Goal: Task Accomplishment & Management: Use online tool/utility

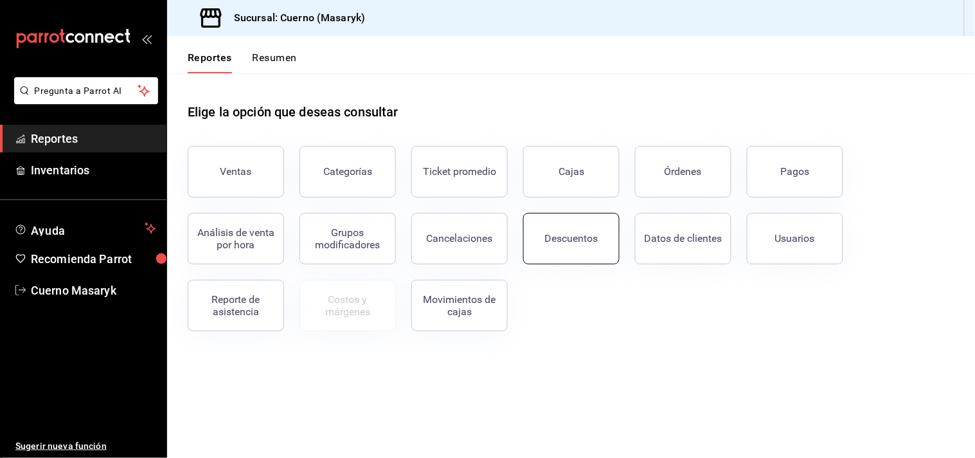
click at [594, 240] on div "Descuentos" at bounding box center [571, 238] width 53 height 12
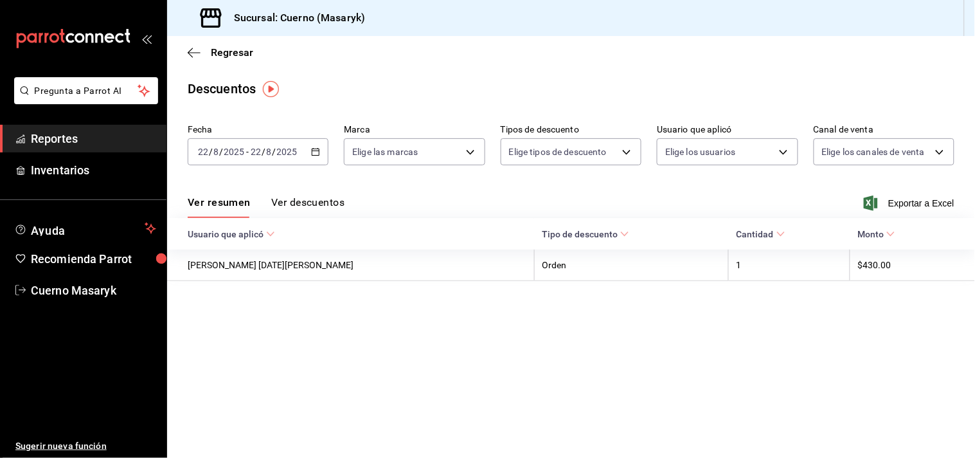
click at [314, 156] on icon "button" at bounding box center [315, 151] width 9 height 9
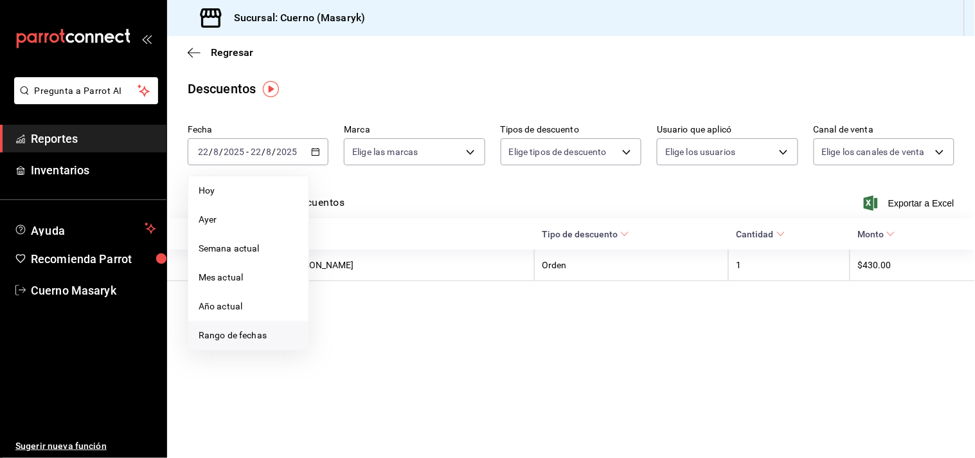
click at [243, 334] on span "Rango de fechas" at bounding box center [249, 336] width 100 height 14
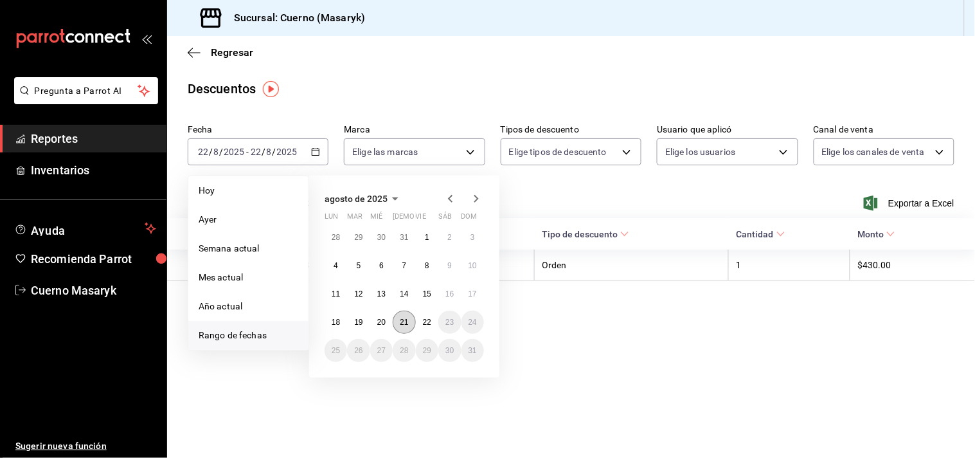
click at [408, 326] on button "21" at bounding box center [404, 322] width 23 height 23
click at [420, 326] on button "22" at bounding box center [427, 322] width 23 height 23
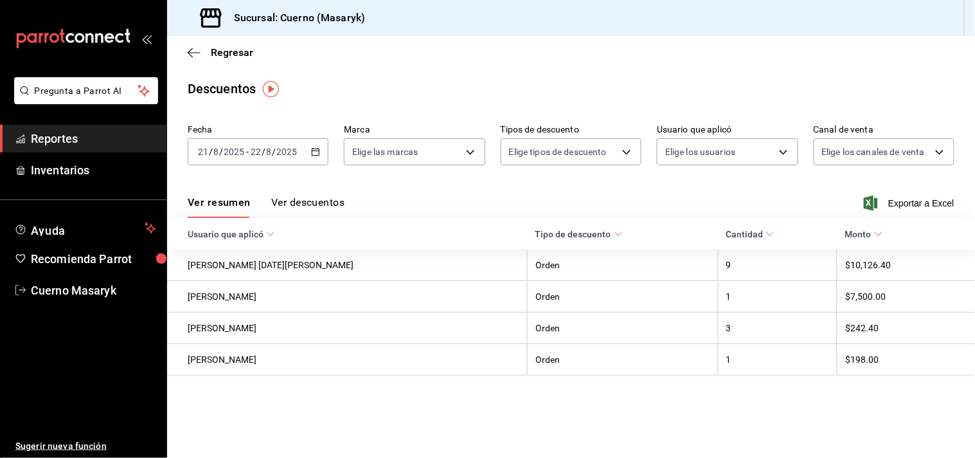
click at [317, 204] on button "Ver descuentos" at bounding box center [307, 207] width 73 height 22
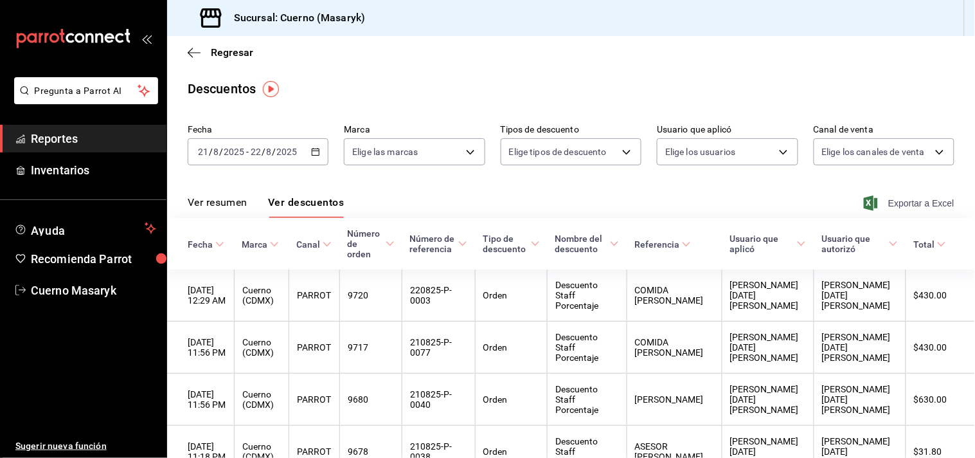
click at [894, 201] on span "Exportar a Excel" at bounding box center [911, 202] width 88 height 15
click at [44, 141] on span "Reportes" at bounding box center [93, 138] width 125 height 17
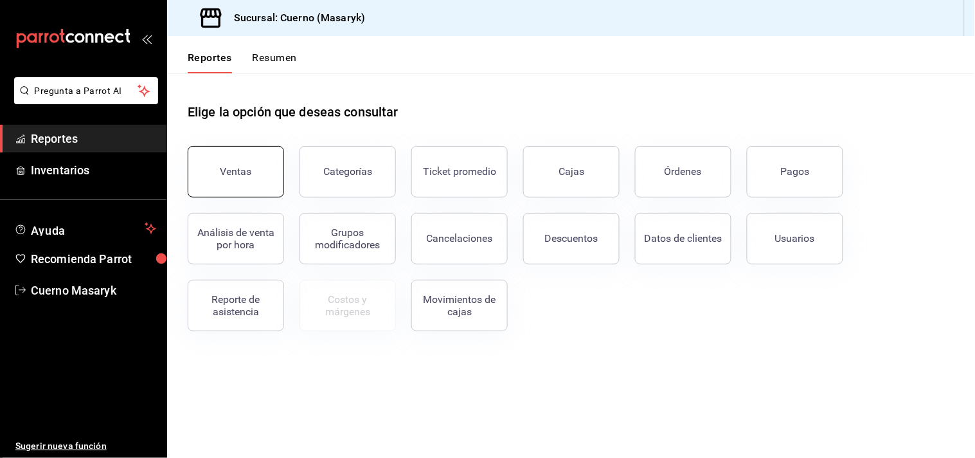
click at [246, 176] on div "Ventas" at bounding box center [237, 171] width 32 height 12
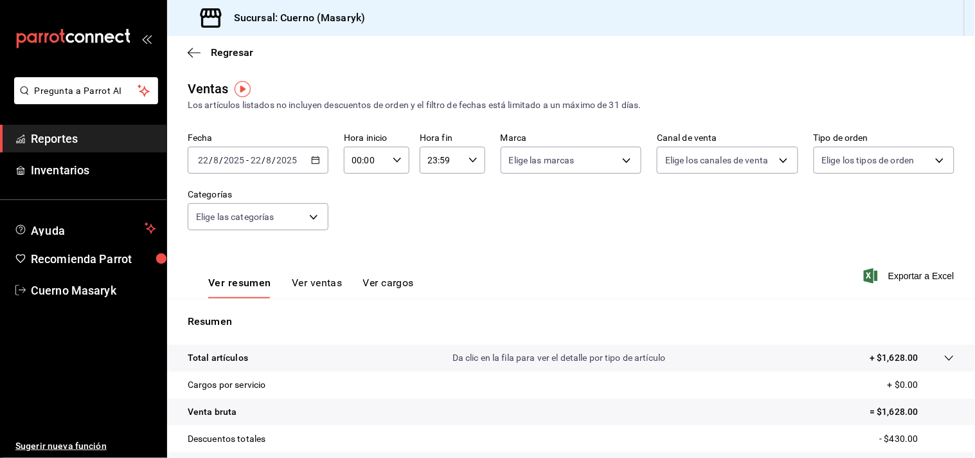
click at [62, 138] on span "Reportes" at bounding box center [93, 138] width 125 height 17
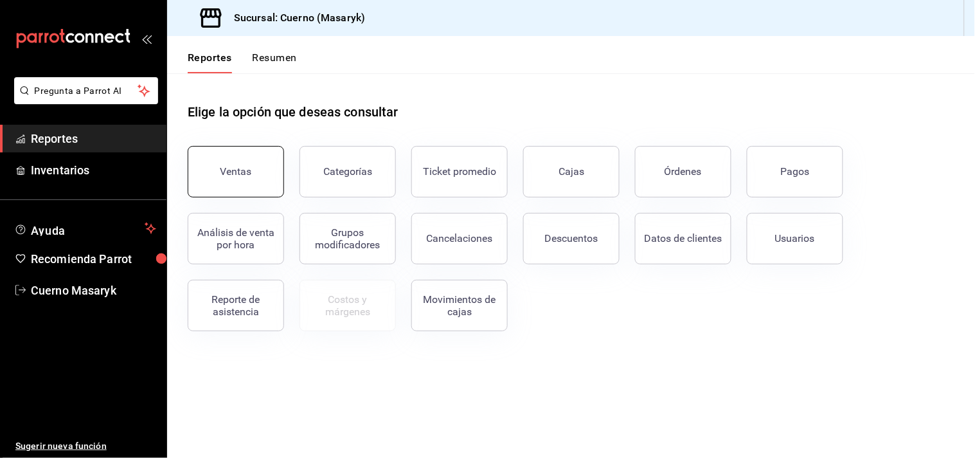
click at [226, 182] on button "Ventas" at bounding box center [236, 171] width 96 height 51
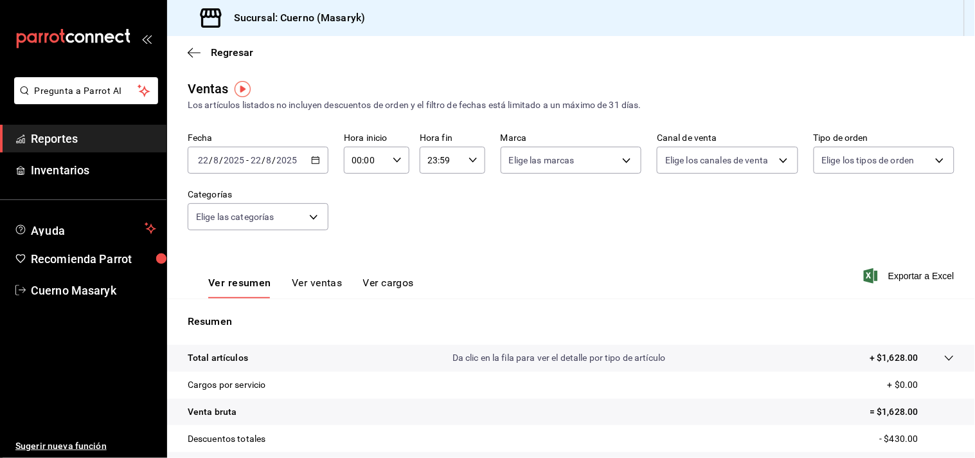
click at [314, 161] on icon "button" at bounding box center [315, 160] width 9 height 9
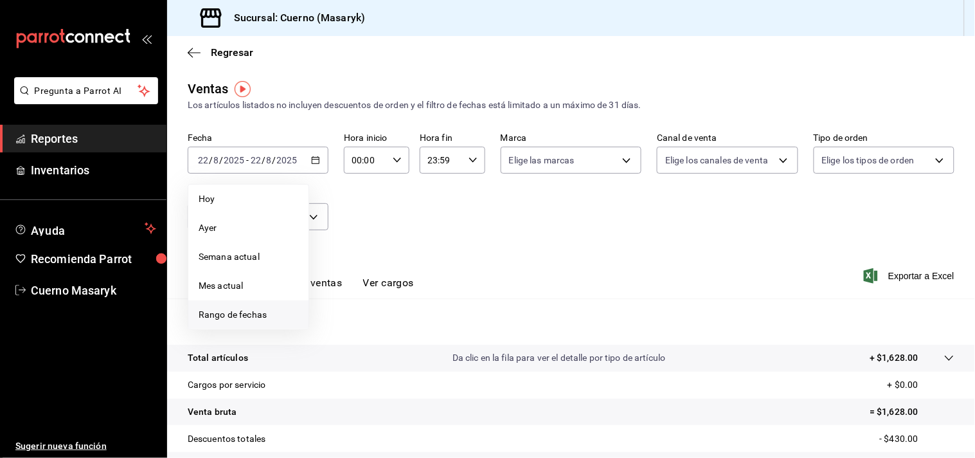
click at [260, 317] on span "Rango de fechas" at bounding box center [249, 315] width 100 height 14
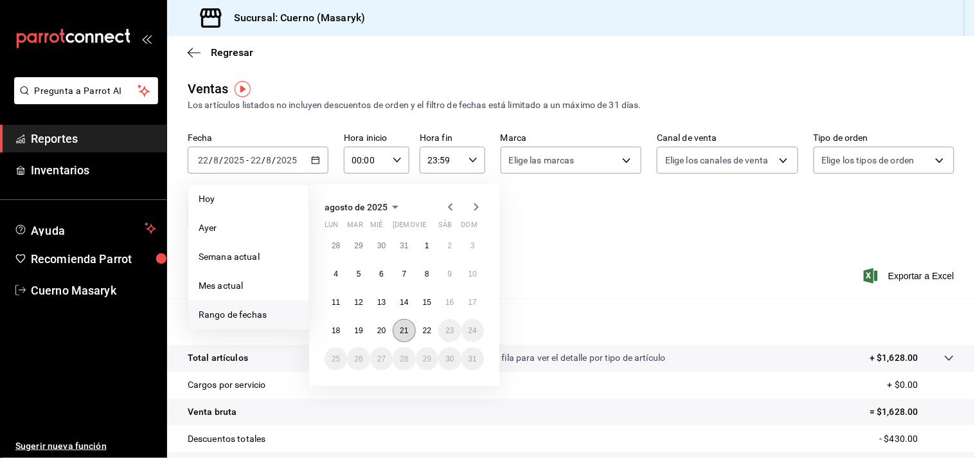
click at [407, 332] on abbr "21" at bounding box center [404, 330] width 8 height 9
click at [423, 331] on abbr "22" at bounding box center [427, 330] width 8 height 9
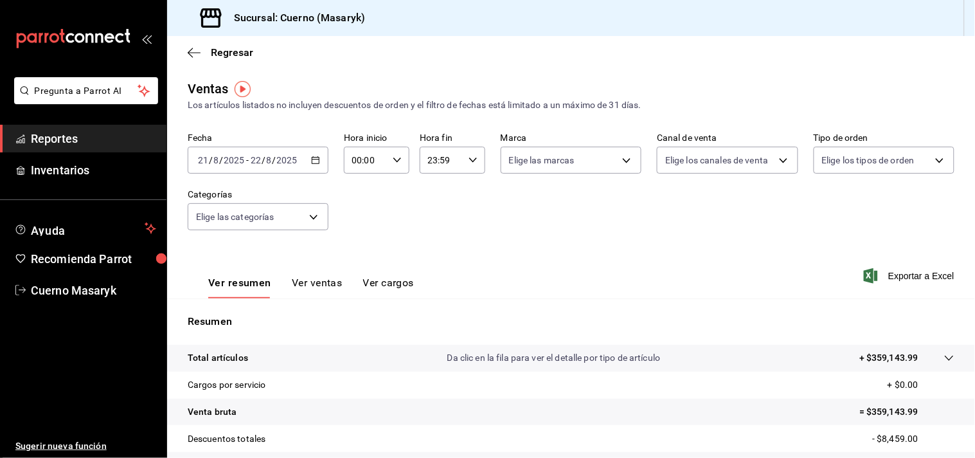
click at [388, 159] on div "00:00 Hora inicio" at bounding box center [377, 160] width 66 height 27
click at [361, 241] on span "04" at bounding box center [358, 245] width 12 height 10
type input "04:00"
click at [384, 191] on span "00" at bounding box center [390, 193] width 12 height 10
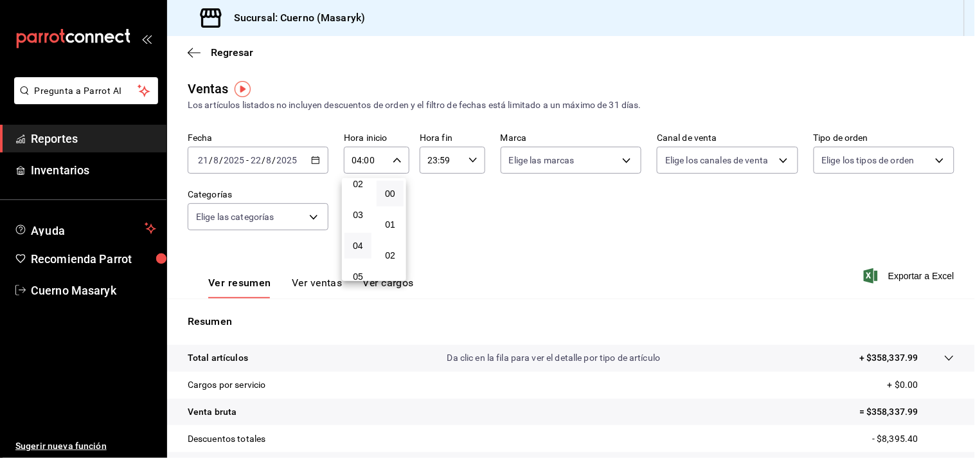
click at [463, 161] on div at bounding box center [487, 229] width 975 height 458
click at [463, 161] on div "23:59 Hora fin" at bounding box center [453, 160] width 66 height 27
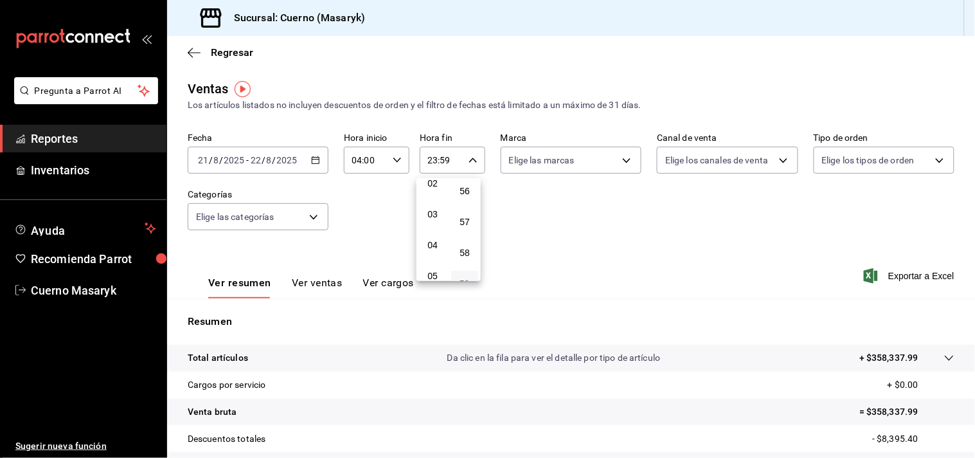
scroll to position [71, 0]
click at [437, 244] on span "04" at bounding box center [433, 245] width 12 height 10
click at [465, 194] on span "00" at bounding box center [465, 193] width 12 height 10
type input "04:00"
click at [537, 239] on div at bounding box center [487, 229] width 975 height 458
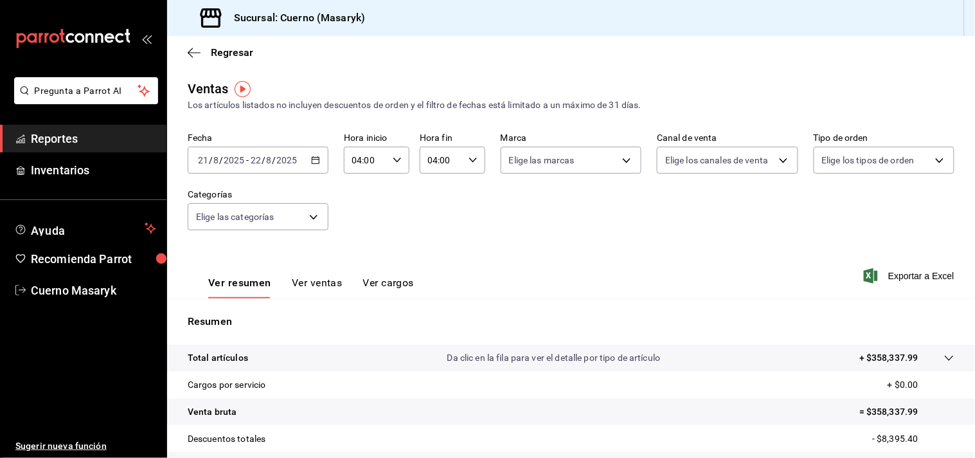
click at [309, 283] on button "Ver ventas" at bounding box center [317, 287] width 51 height 22
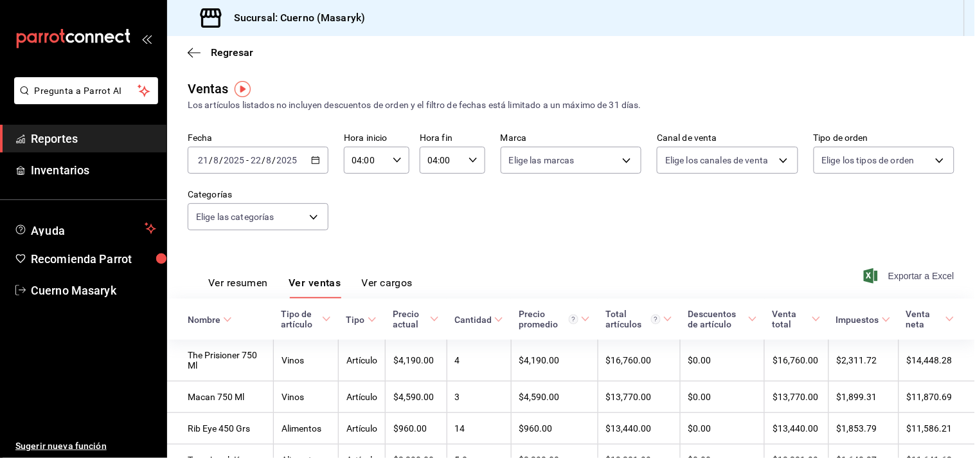
click at [884, 278] on span "Exportar a Excel" at bounding box center [911, 275] width 88 height 15
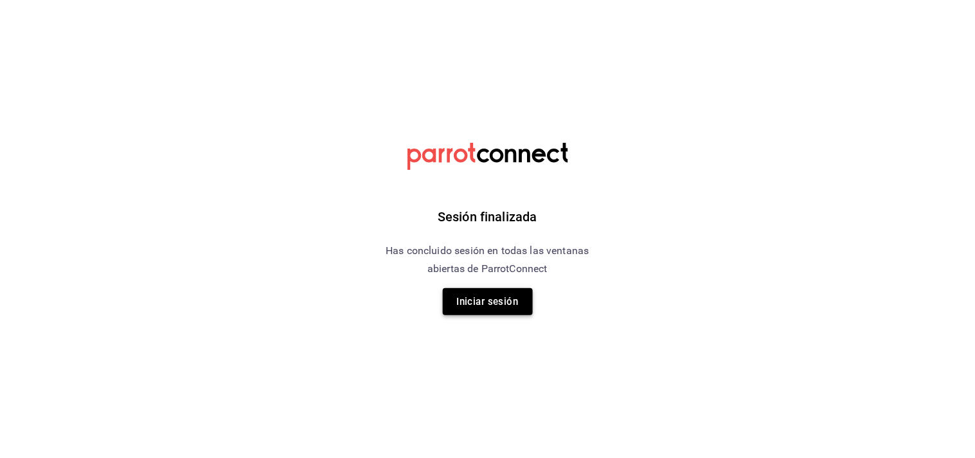
click at [491, 300] on button "Iniciar sesión" at bounding box center [488, 301] width 90 height 27
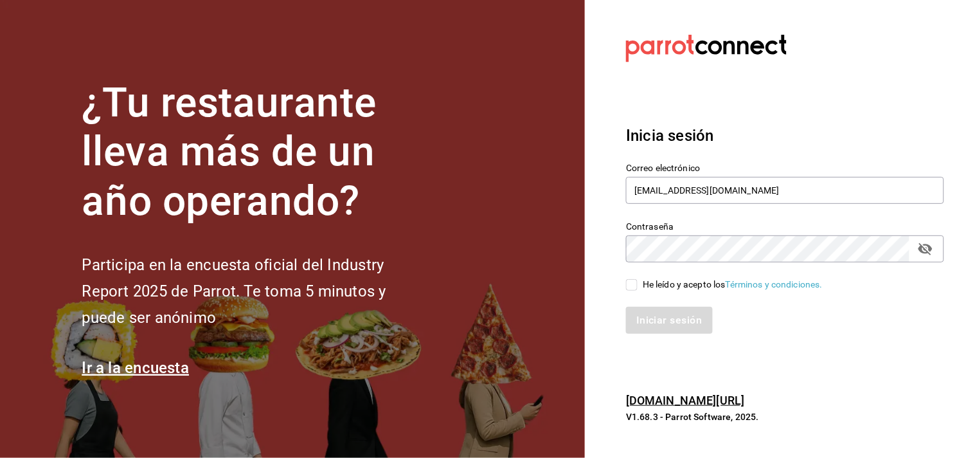
click at [636, 285] on input "He leído y acepto los Términos y condiciones." at bounding box center [632, 285] width 12 height 12
checkbox input "true"
click at [696, 321] on button "Iniciar sesión" at bounding box center [669, 320] width 87 height 27
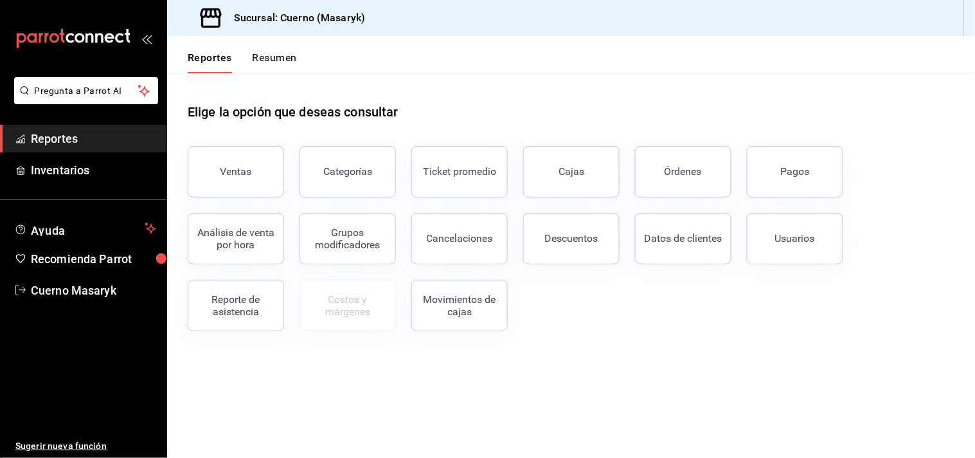
click at [258, 163] on button "Ventas" at bounding box center [236, 171] width 96 height 51
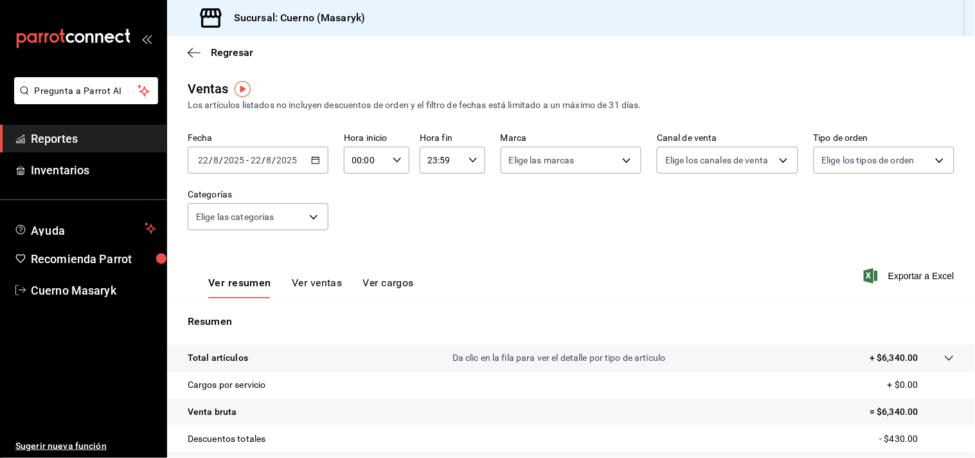
click at [313, 161] on icon "button" at bounding box center [315, 160] width 9 height 9
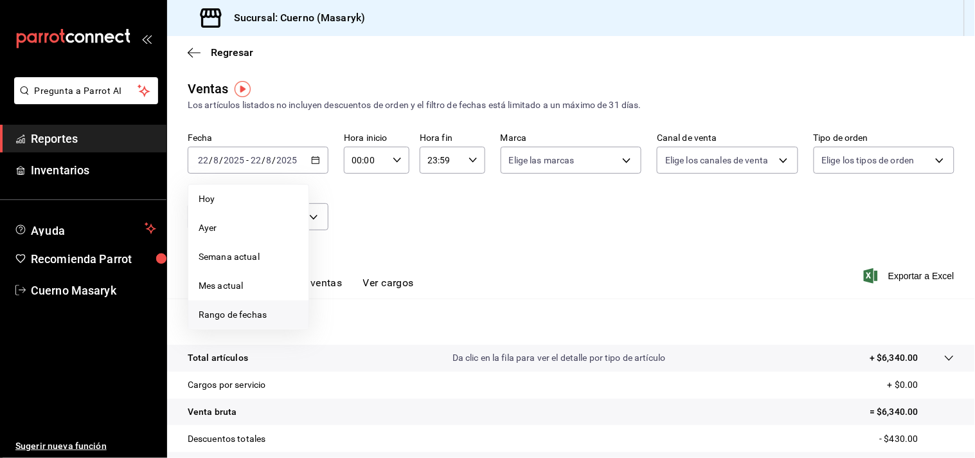
click at [235, 319] on span "Rango de fechas" at bounding box center [249, 315] width 100 height 14
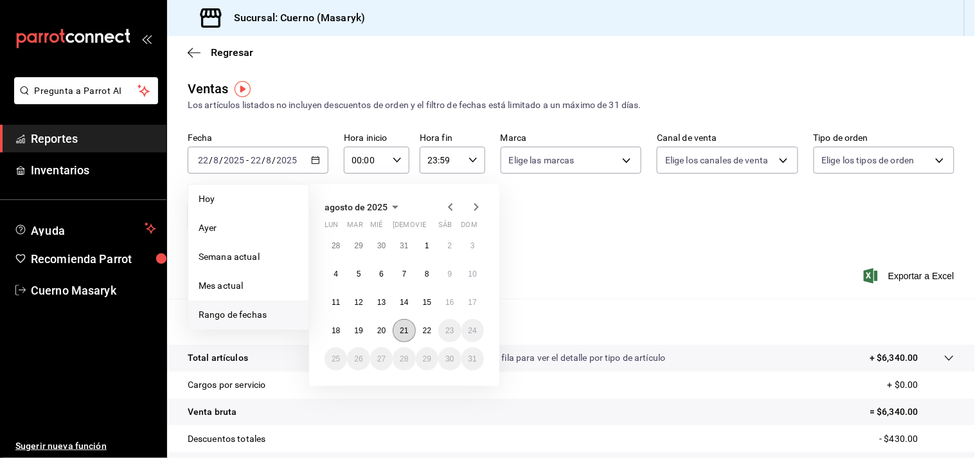
click at [408, 335] on button "21" at bounding box center [404, 330] width 23 height 23
click at [420, 332] on button "22" at bounding box center [427, 330] width 23 height 23
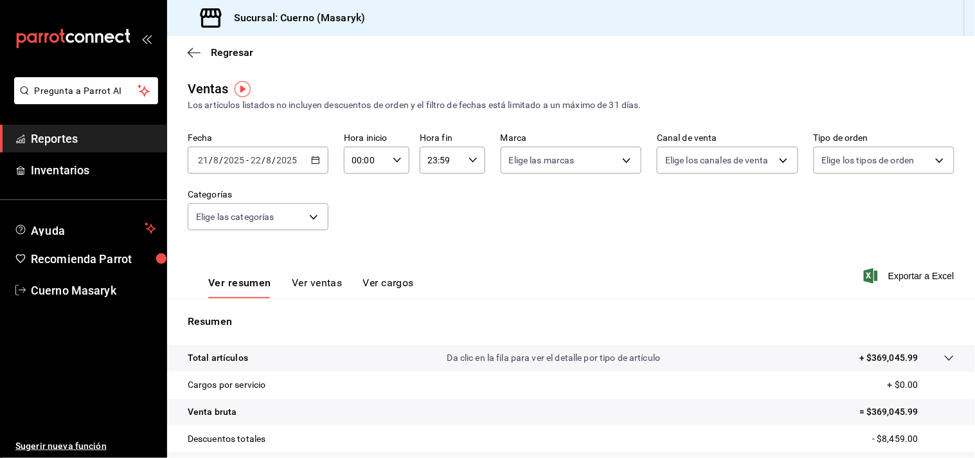
click at [393, 165] on icon "button" at bounding box center [397, 160] width 9 height 9
click at [362, 248] on span "04" at bounding box center [358, 245] width 12 height 10
type input "04:00"
click at [393, 190] on span "00" at bounding box center [390, 193] width 12 height 10
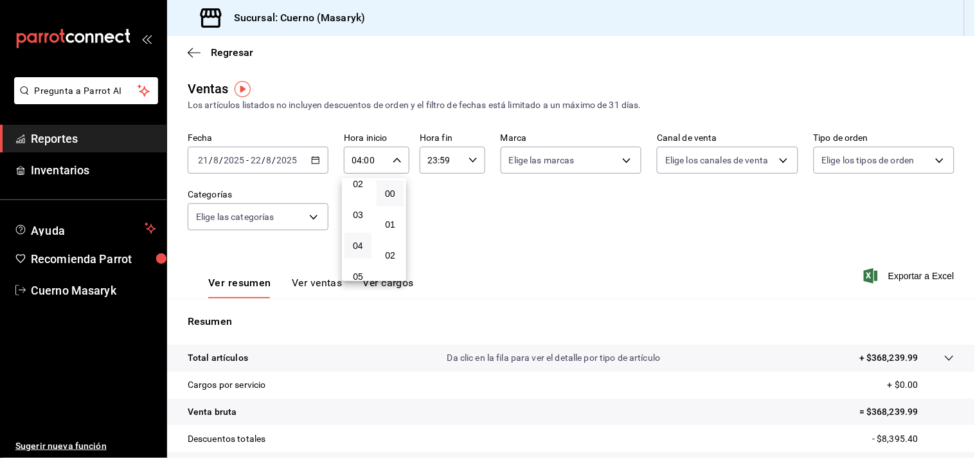
click at [467, 158] on div at bounding box center [487, 229] width 975 height 458
click at [471, 163] on icon "button" at bounding box center [473, 160] width 9 height 9
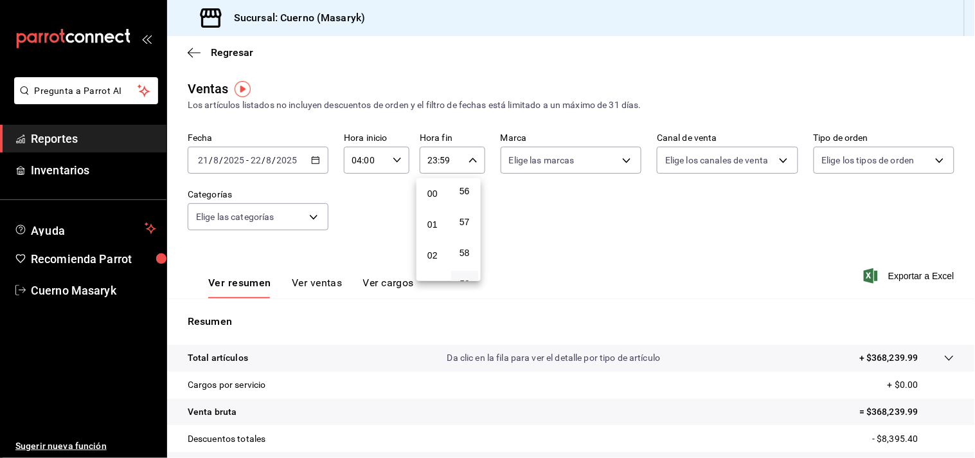
scroll to position [71, 0]
click at [437, 248] on span "04" at bounding box center [433, 245] width 12 height 10
click at [469, 195] on span "00" at bounding box center [465, 193] width 12 height 10
type input "04:00"
click at [552, 238] on div at bounding box center [487, 229] width 975 height 458
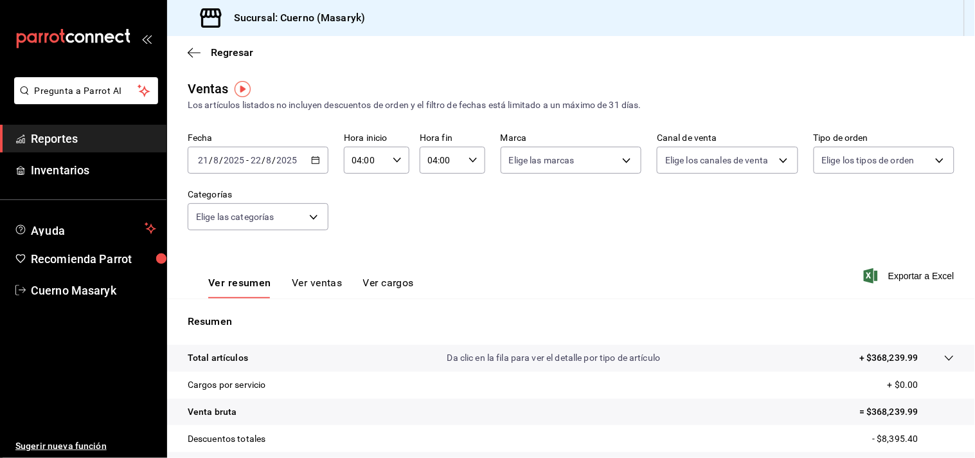
click at [930, 356] on div at bounding box center [937, 358] width 36 height 14
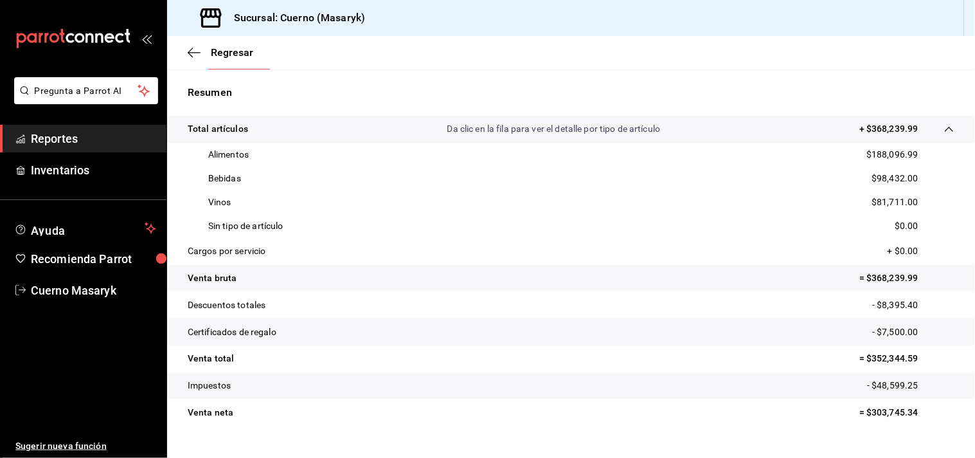
scroll to position [253, 0]
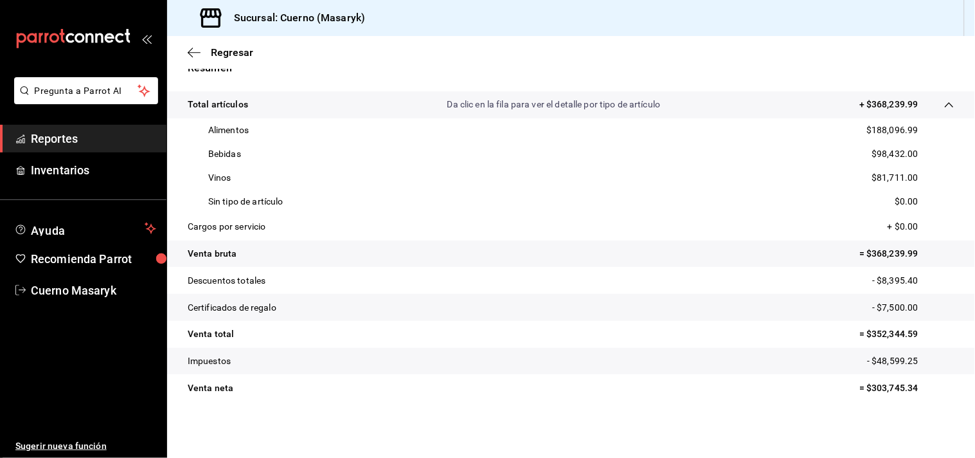
click at [90, 138] on span "Reportes" at bounding box center [93, 138] width 125 height 17
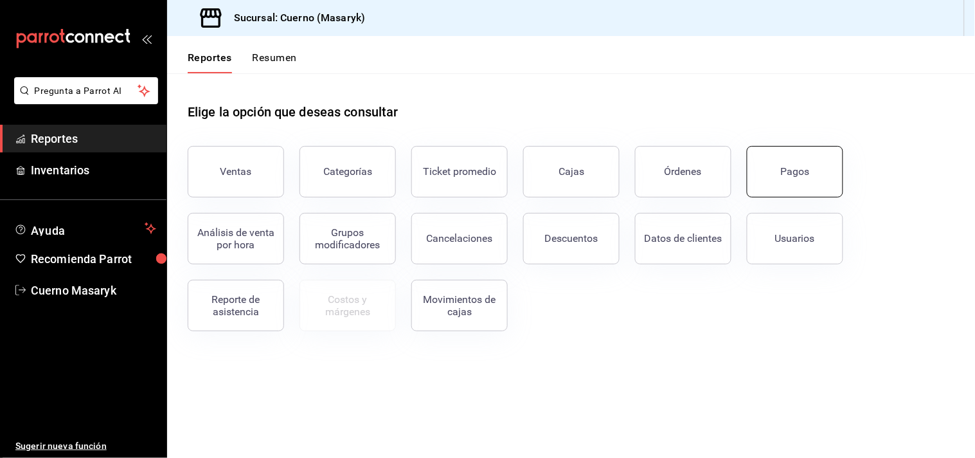
click at [768, 172] on button "Pagos" at bounding box center [795, 171] width 96 height 51
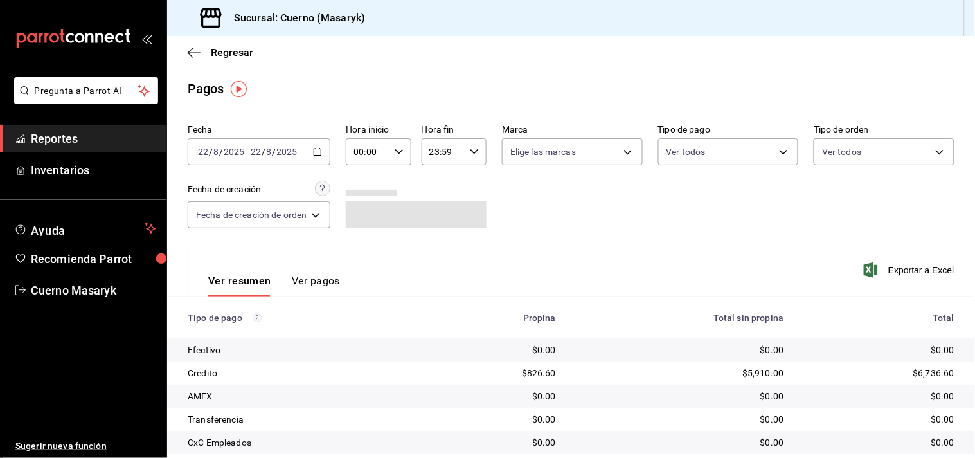
click at [315, 151] on icon "button" at bounding box center [317, 151] width 9 height 9
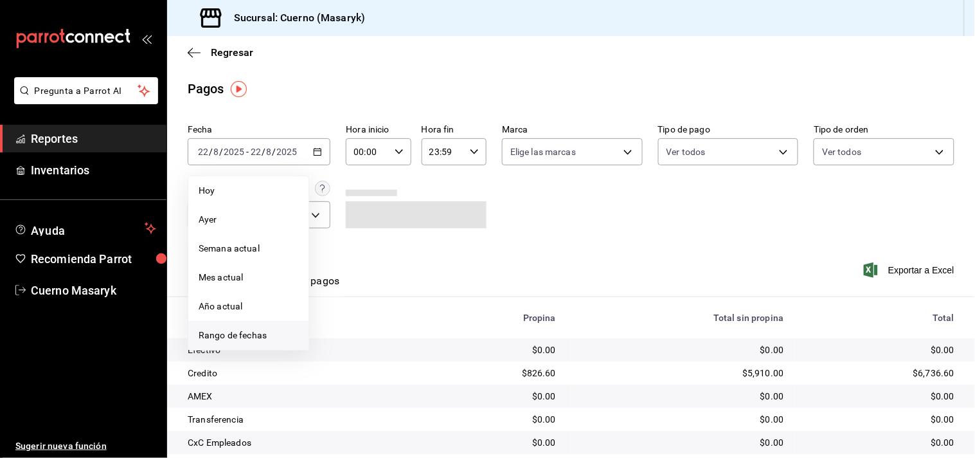
click at [258, 336] on span "Rango de fechas" at bounding box center [249, 336] width 100 height 14
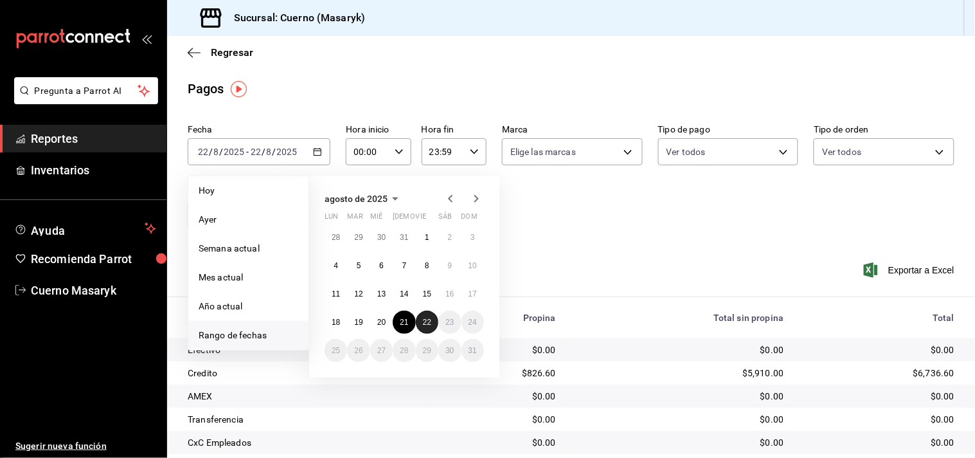
click at [421, 320] on button "22" at bounding box center [427, 322] width 23 height 23
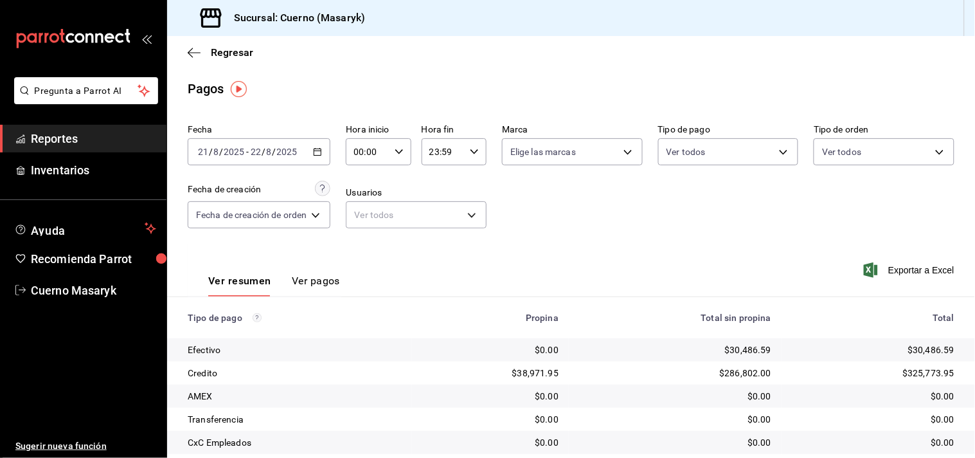
click at [402, 149] on icon "button" at bounding box center [399, 151] width 9 height 9
click at [363, 235] on span "04" at bounding box center [364, 237] width 12 height 10
type input "04:00"
click at [400, 184] on span "00" at bounding box center [396, 185] width 12 height 10
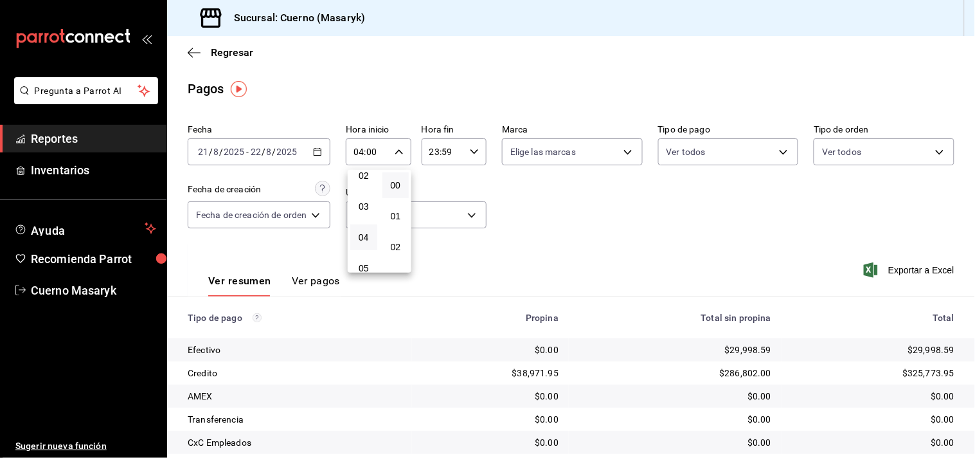
click at [473, 151] on div at bounding box center [487, 229] width 975 height 458
click at [472, 154] on icon "button" at bounding box center [474, 151] width 9 height 9
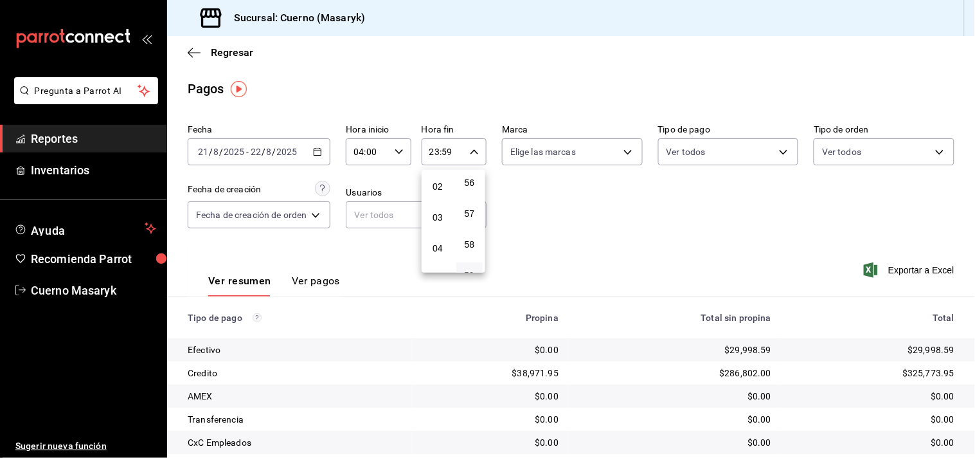
scroll to position [59, 0]
click at [439, 246] on span "04" at bounding box center [438, 250] width 12 height 10
click at [470, 182] on span "00" at bounding box center [470, 185] width 12 height 10
type input "04:00"
click at [530, 201] on div at bounding box center [487, 229] width 975 height 458
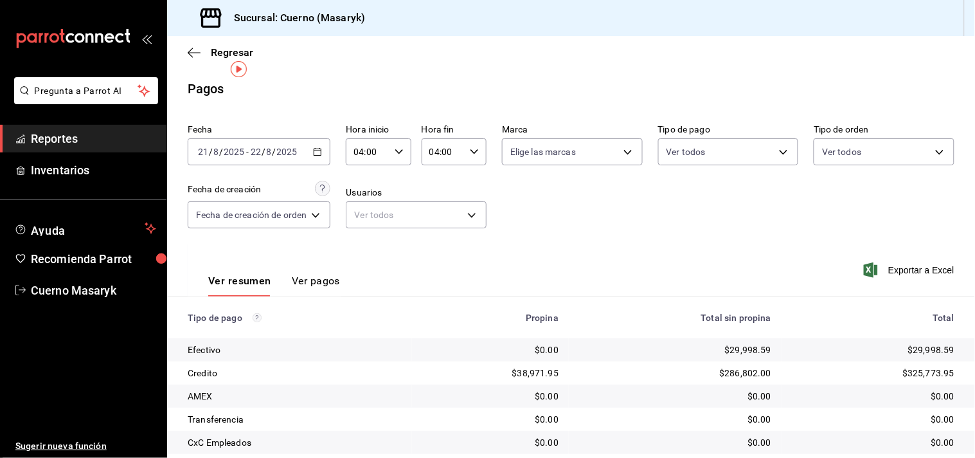
scroll to position [132, 0]
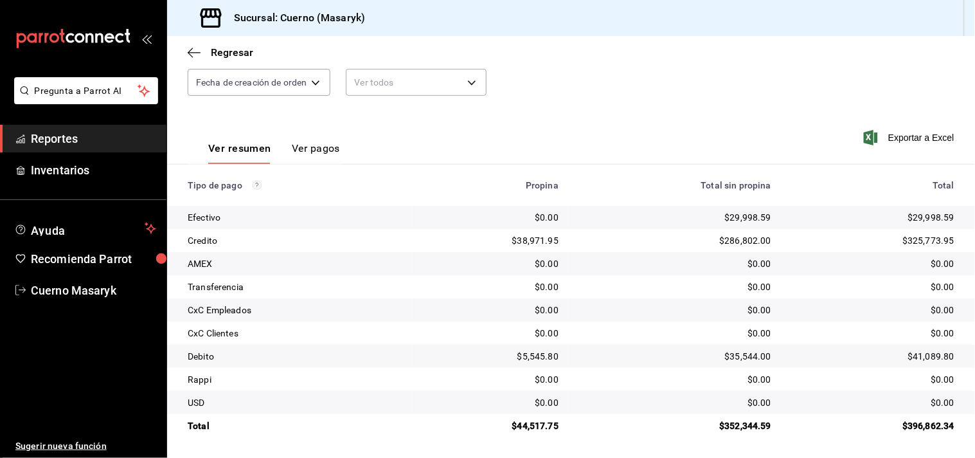
click at [111, 141] on span "Reportes" at bounding box center [93, 138] width 125 height 17
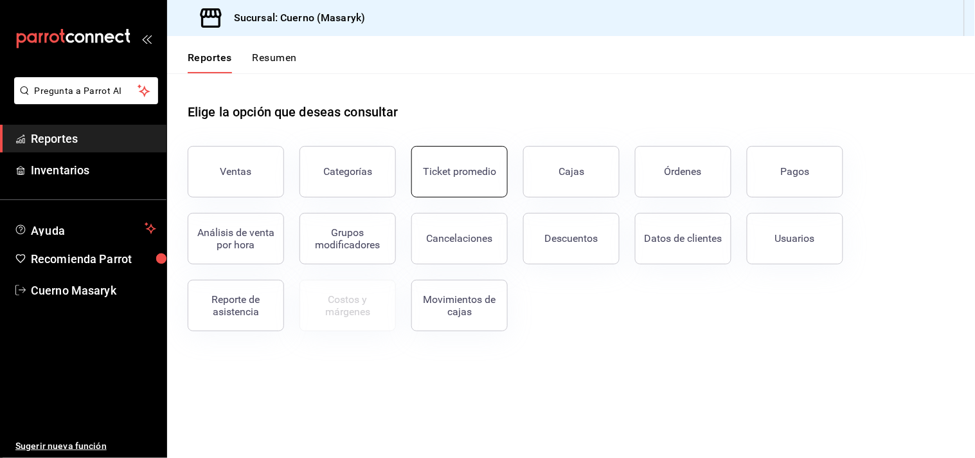
click at [478, 174] on div "Ticket promedio" at bounding box center [459, 171] width 73 height 12
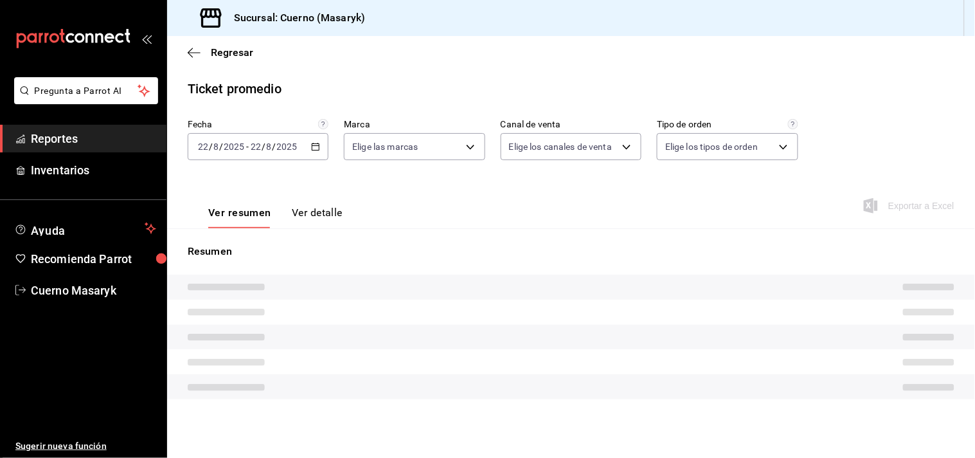
type input "4ea0d660-02b3-4785-bb88-48b5ef6e196c"
type input "PARROT,UBER_EATS,RAPPI,DIDI_FOOD,ONLINE"
type input "d8208262-291b-4595-bbfa-ed1e8660efdb,73ecdc8a-b505-4242-b24a-d5f1595b9b0a,EXTER…"
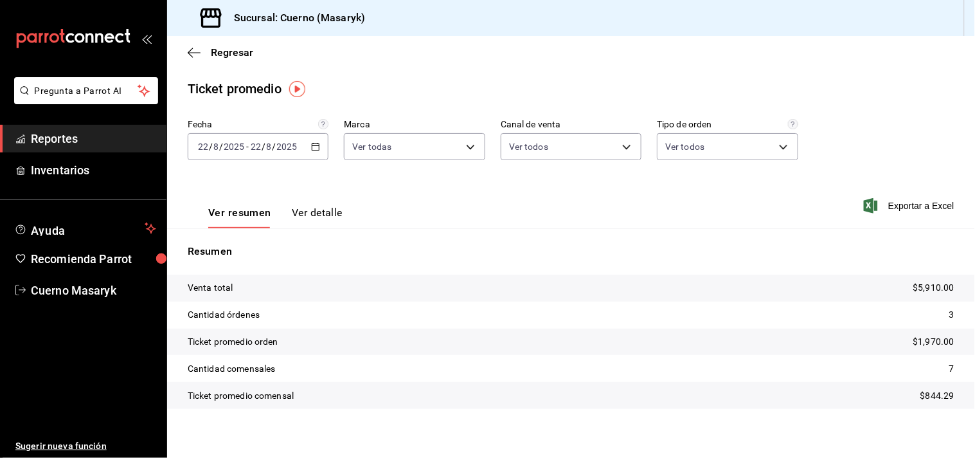
click at [315, 145] on icon "button" at bounding box center [315, 146] width 9 height 9
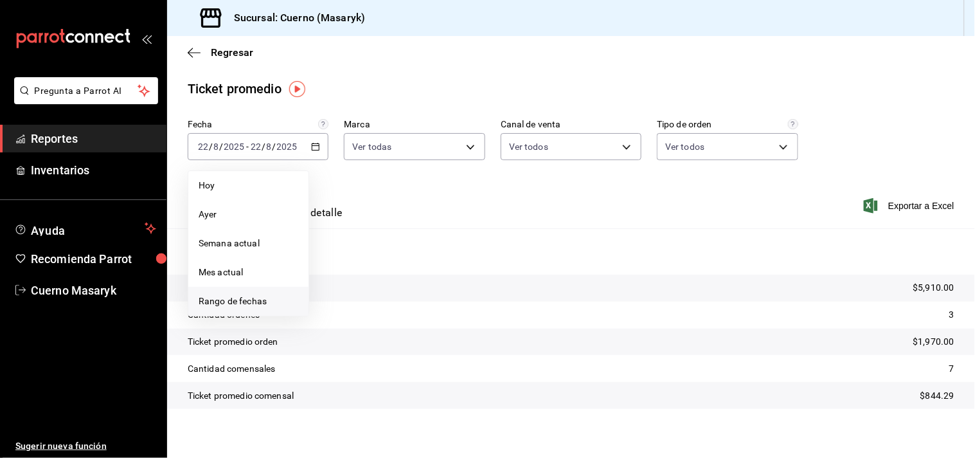
click at [252, 300] on span "Rango de fechas" at bounding box center [249, 301] width 100 height 14
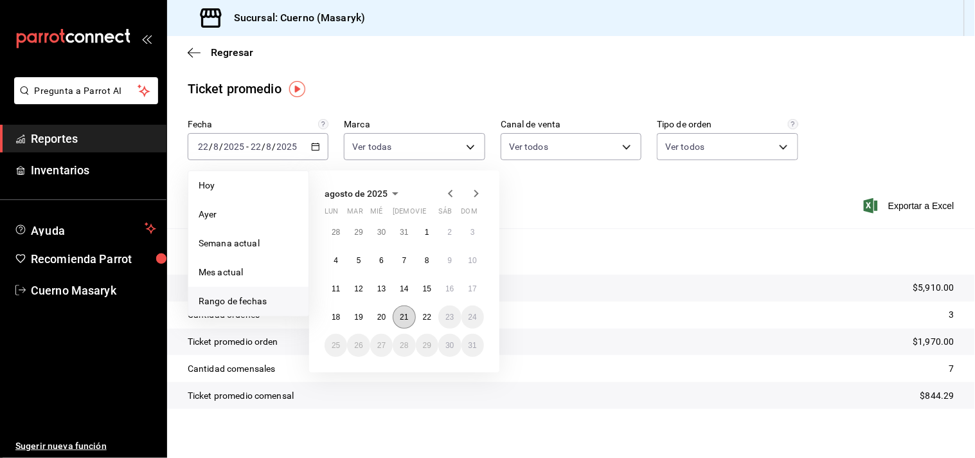
click at [406, 316] on abbr "21" at bounding box center [404, 316] width 8 height 9
click at [425, 318] on abbr "22" at bounding box center [427, 316] width 8 height 9
